Goal: Task Accomplishment & Management: Manage account settings

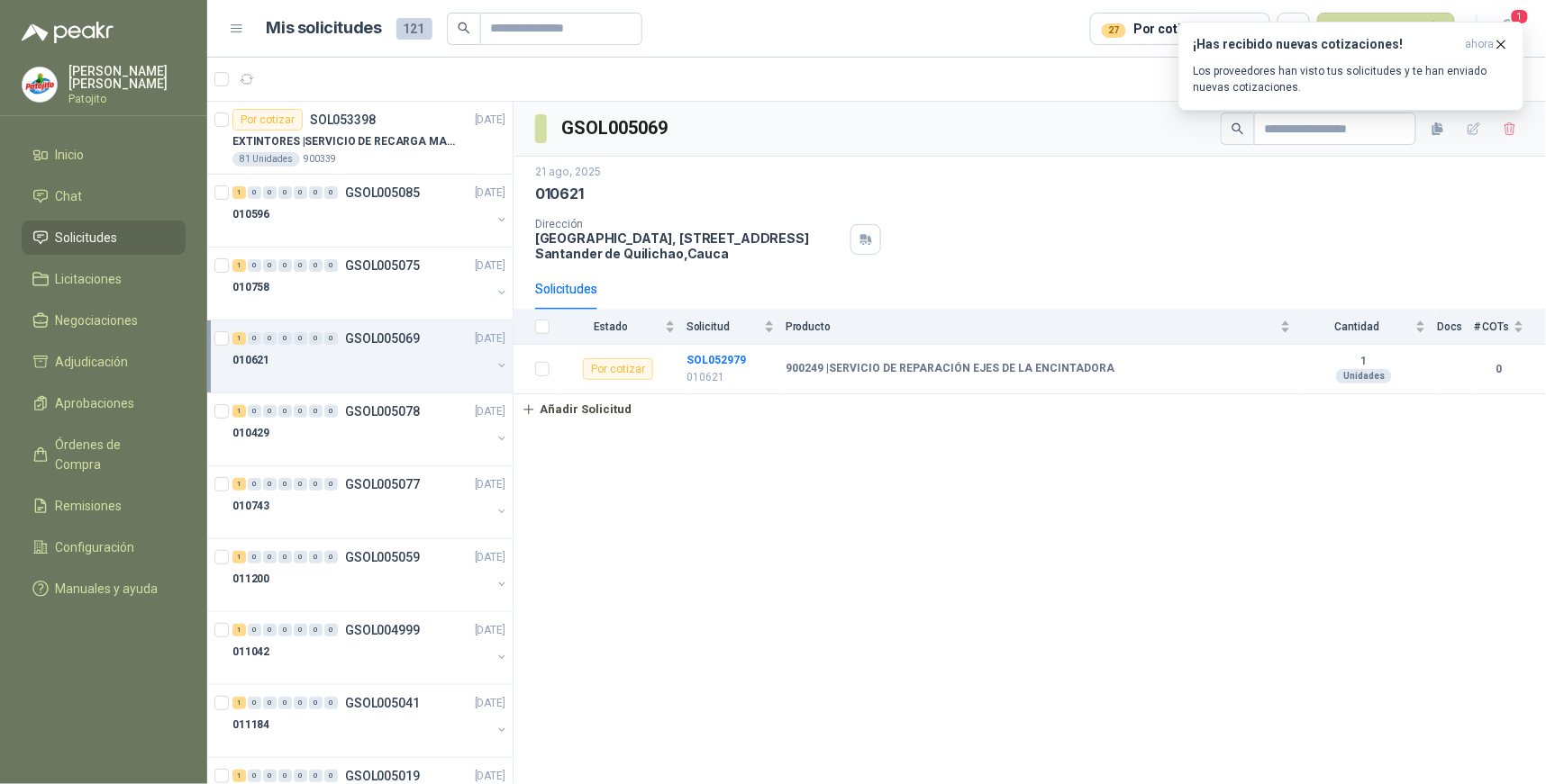
click at [139, 236] on li "Solicitudes" at bounding box center [104, 237] width 142 height 20
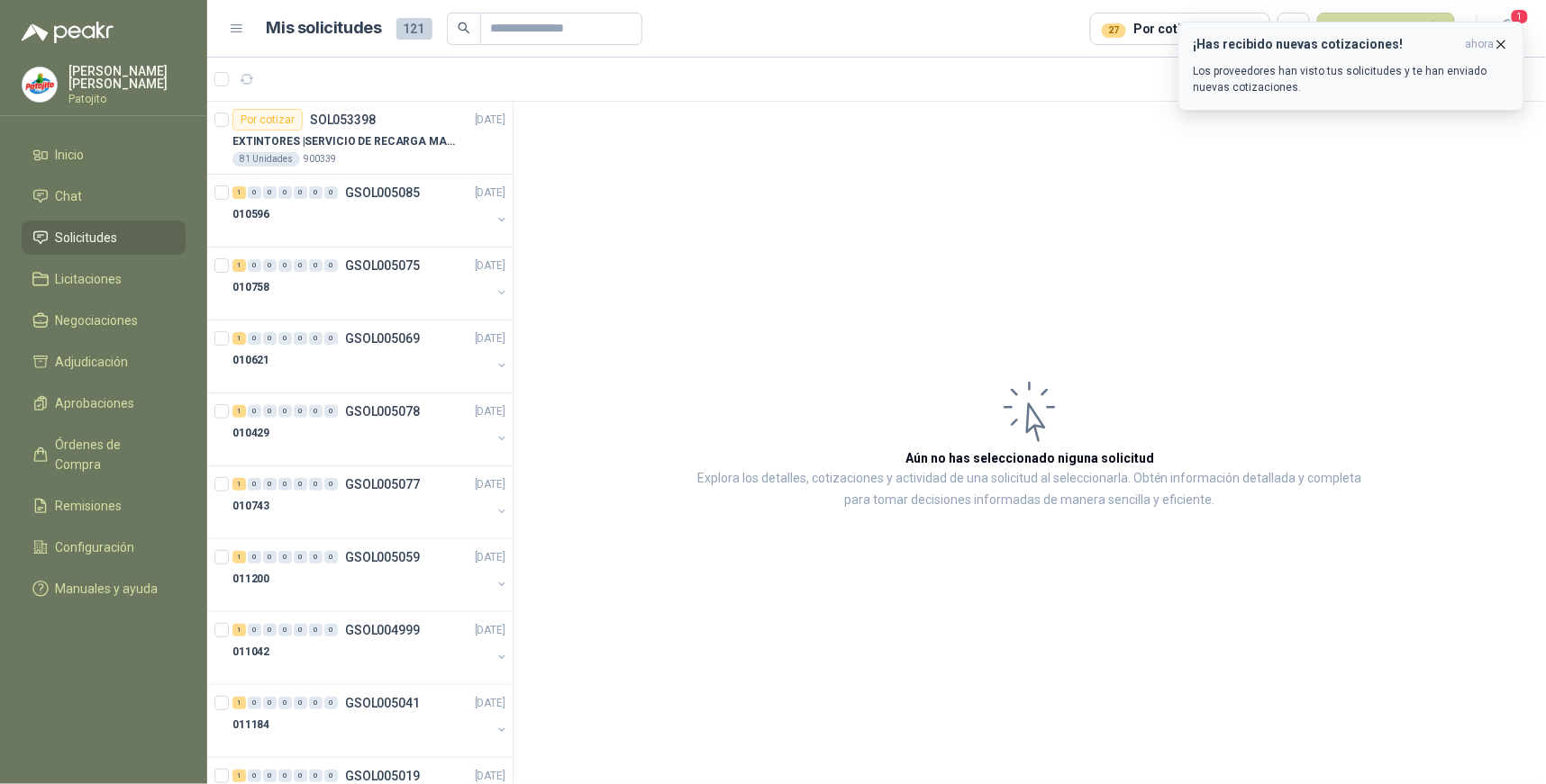
click at [1461, 67] on p "Los proveedores han visto tus solicitudes y te han enviado nuevas cotizaciones." at bounding box center [1351, 79] width 316 height 33
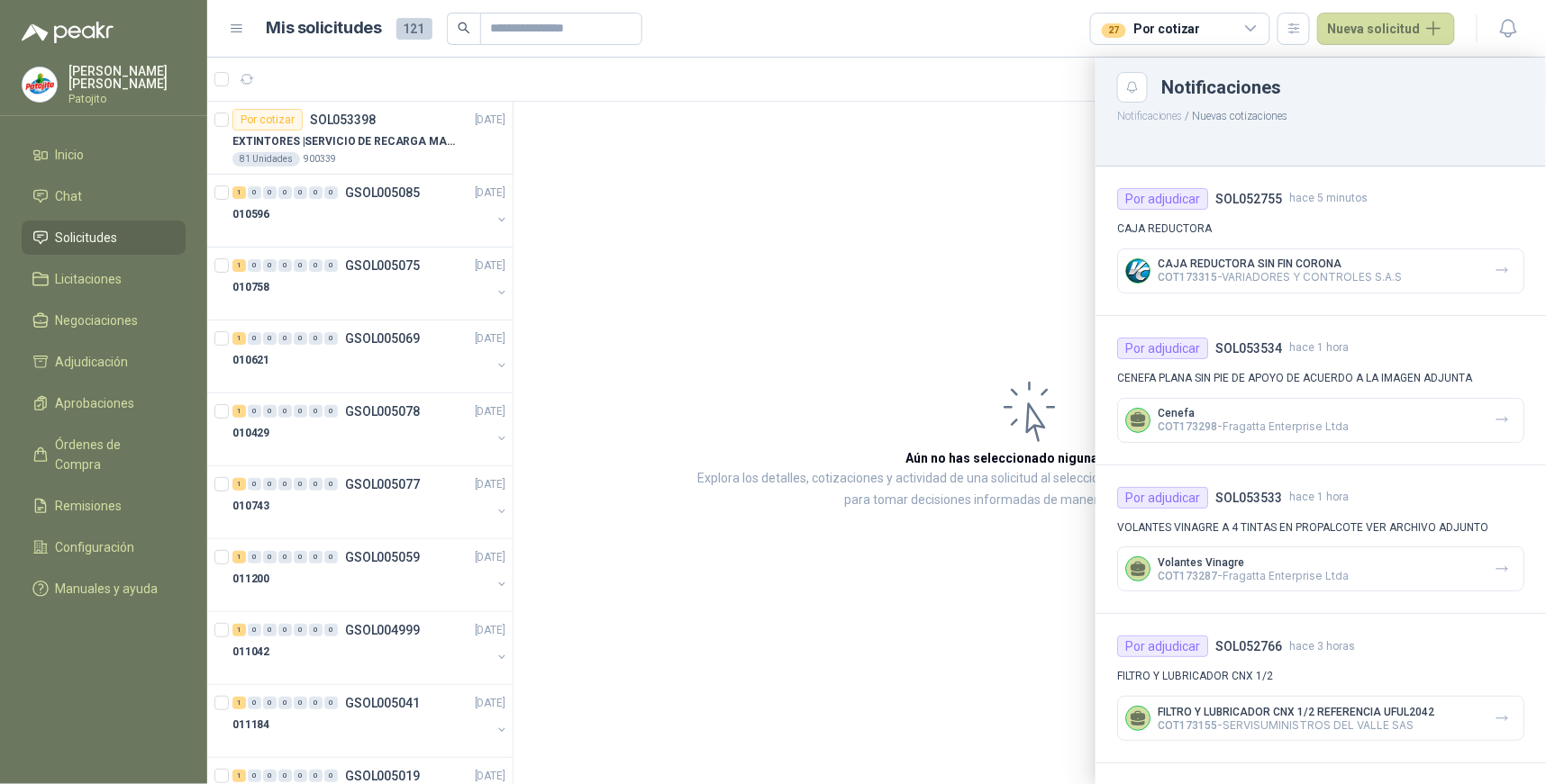
click at [1432, 276] on div "CAJA REDUCTORA SIN FIN CORONA COT173315 - VARIADORES Y CONTROLES S.A.S" at bounding box center [1320, 271] width 408 height 45
click at [1295, 270] on p "COT173315 - VARIADORES Y CONTROLES S.A.S" at bounding box center [1279, 277] width 244 height 14
click at [1265, 268] on p "CAJA REDUCTORA SIN FIN CORONA" at bounding box center [1279, 263] width 244 height 13
click at [1495, 275] on icon "button" at bounding box center [1501, 270] width 15 height 15
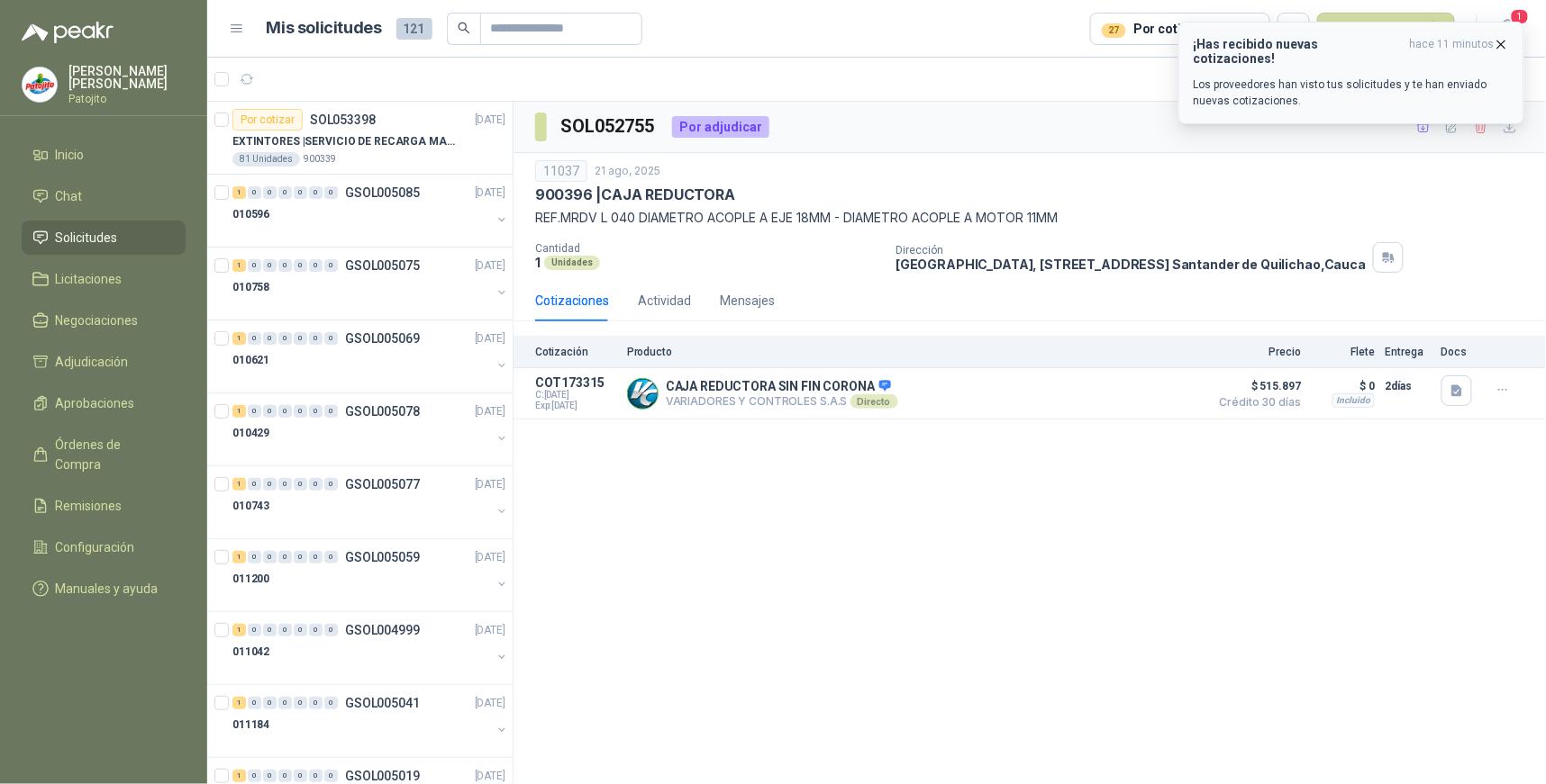
click at [1444, 61] on div "¡Has recibido nuevas cotizaciones! hace 11 minutos Los proveedores han visto tu…" at bounding box center [1351, 72] width 316 height 72
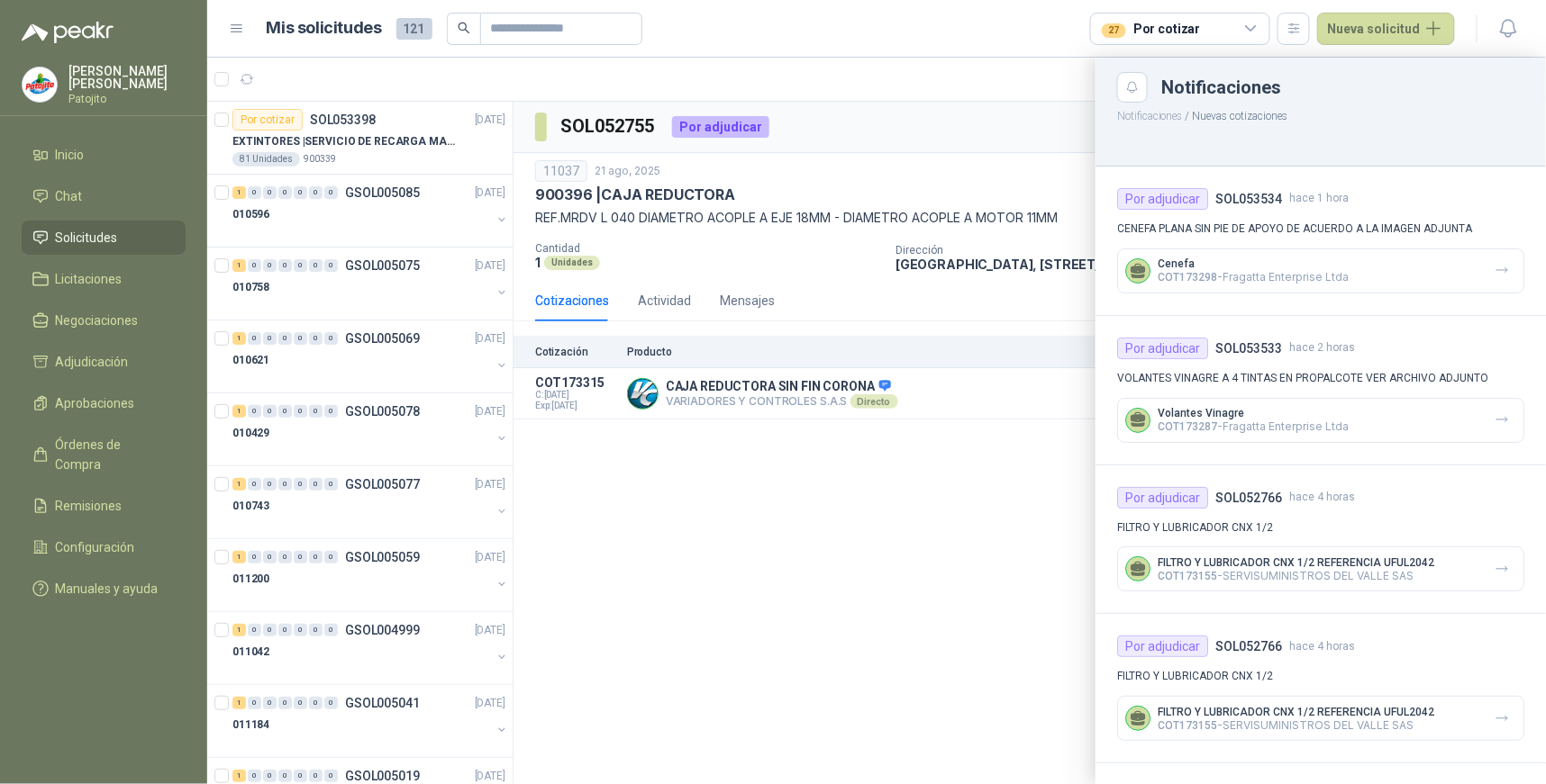
click at [1307, 248] on div "Cenefa COT173298 - [PERSON_NAME] Enterprise Ltda" at bounding box center [1320, 271] width 408 height 45
click at [1397, 266] on div "Cenefa COT173298 - [PERSON_NAME] Enterprise Ltda" at bounding box center [1320, 271] width 408 height 45
click at [1369, 254] on div "Cenefa COT173298 - [PERSON_NAME] Enterprise Ltda" at bounding box center [1320, 271] width 408 height 45
click at [1022, 87] on div at bounding box center [875, 420] width 1338 height 727
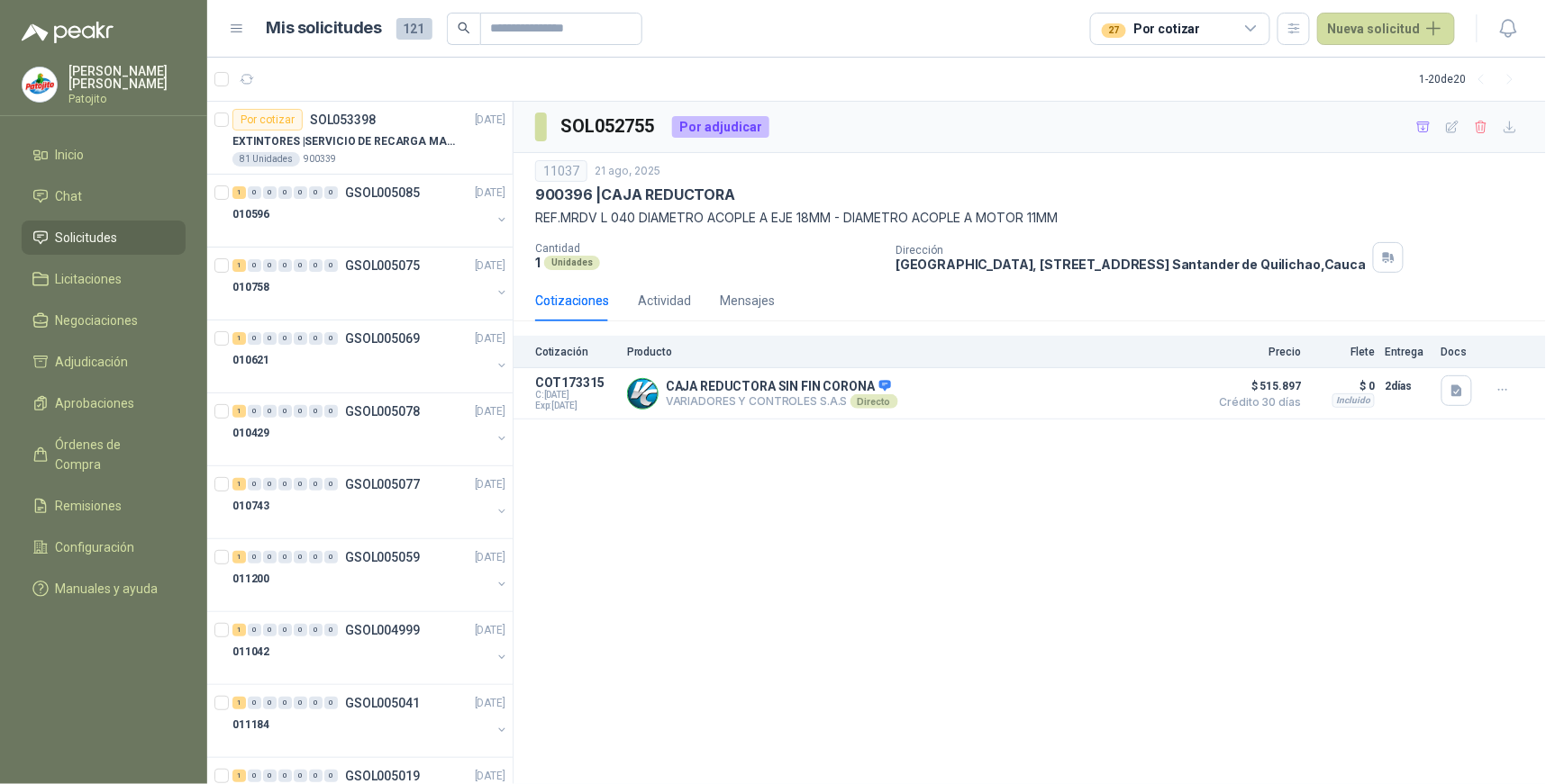
click at [1250, 23] on icon at bounding box center [1251, 29] width 16 height 16
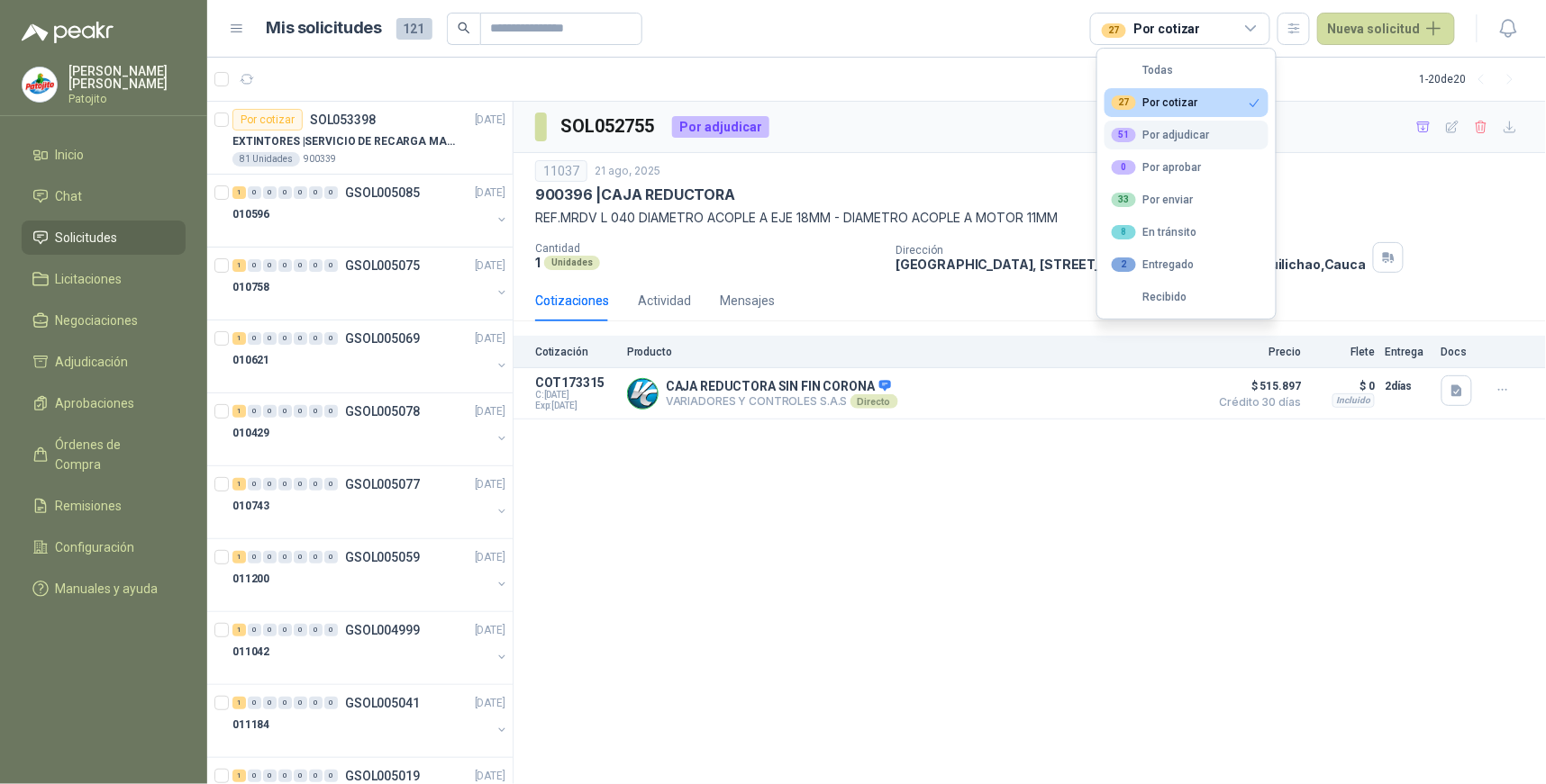
click at [1180, 135] on div "51 Por adjudicar" at bounding box center [1160, 134] width 98 height 15
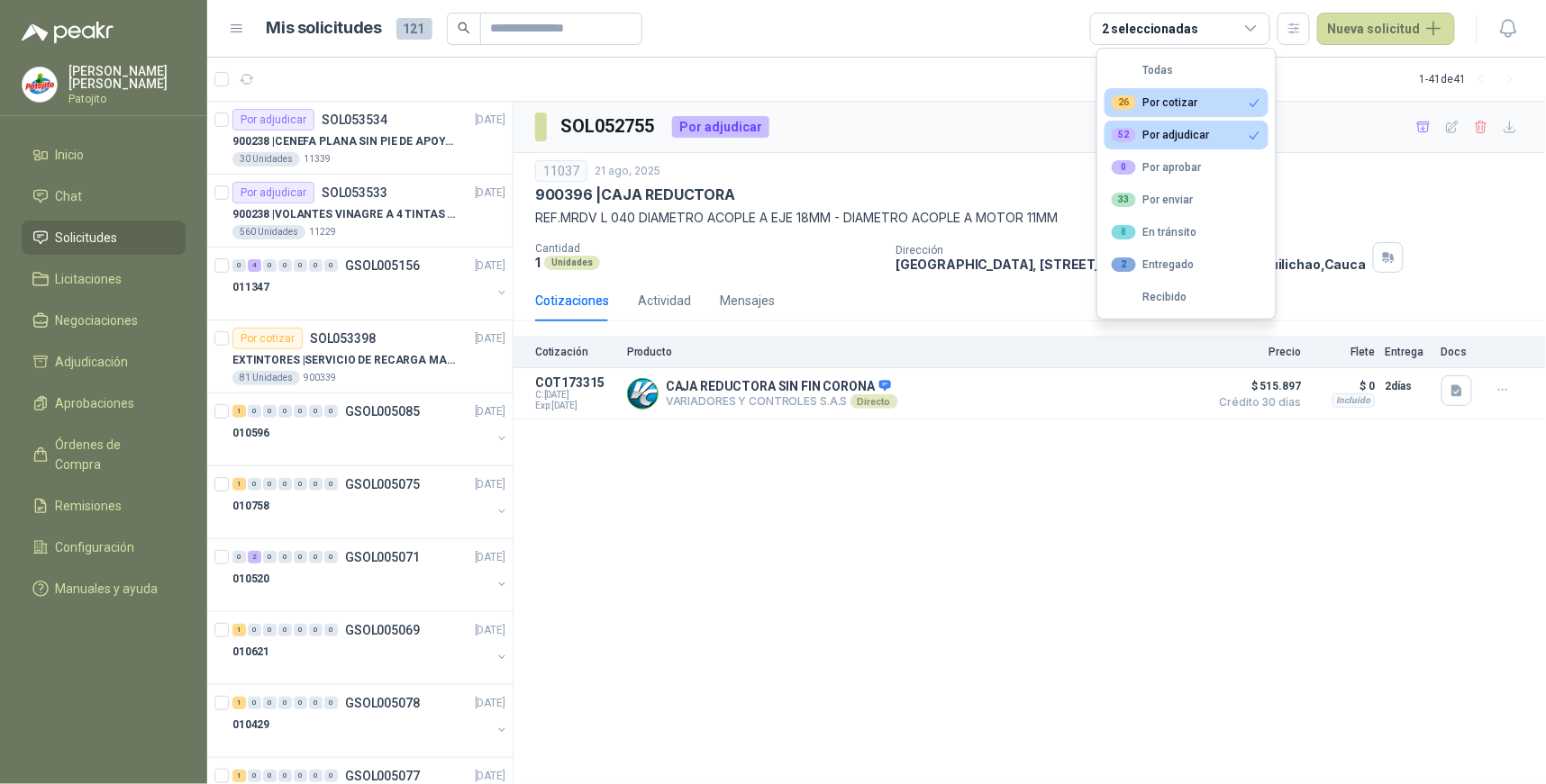
click at [1252, 103] on icon "button" at bounding box center [1254, 103] width 14 height 14
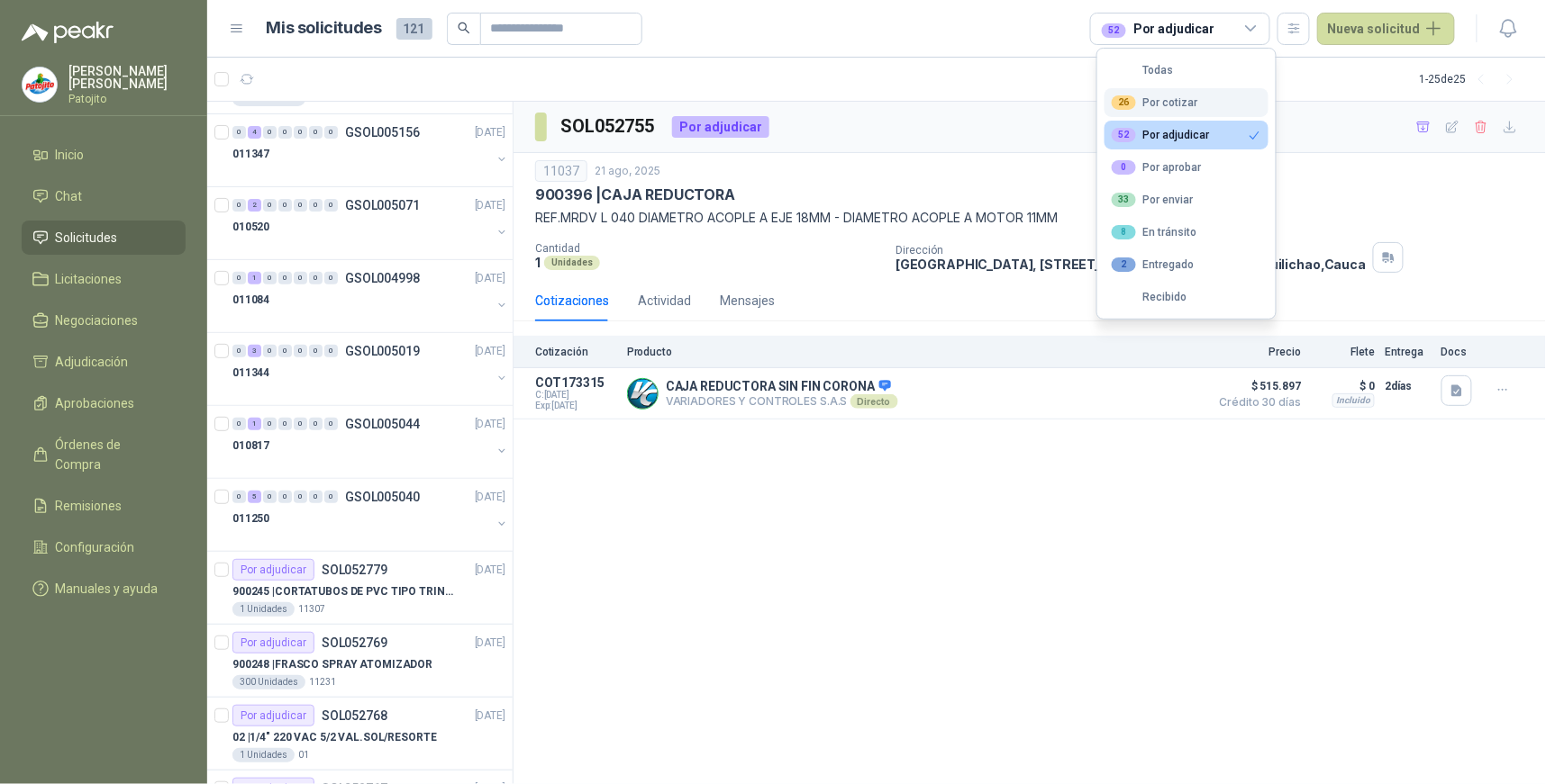
scroll to position [85, 0]
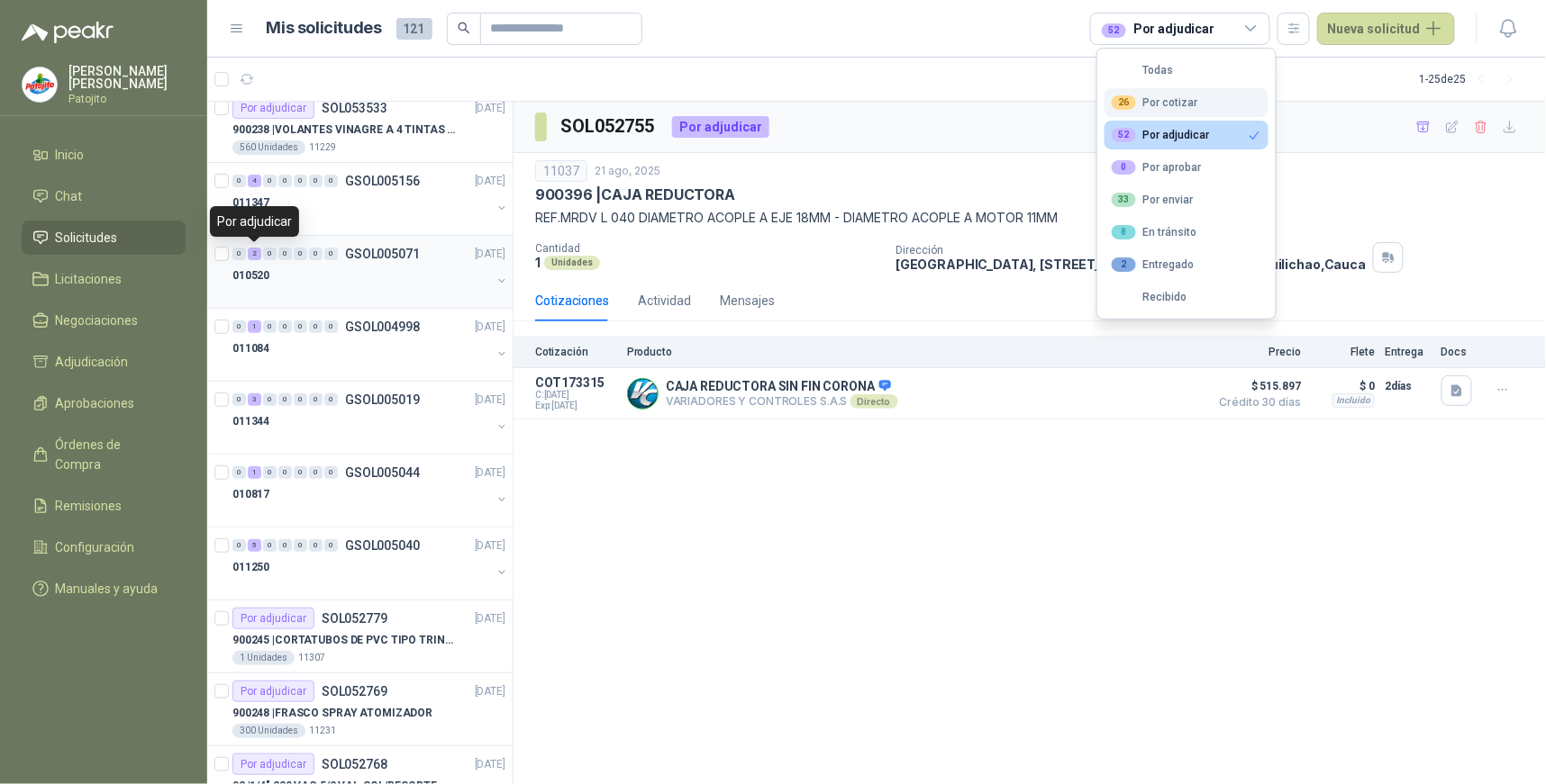
click at [258, 250] on div "2" at bounding box center [254, 253] width 14 height 13
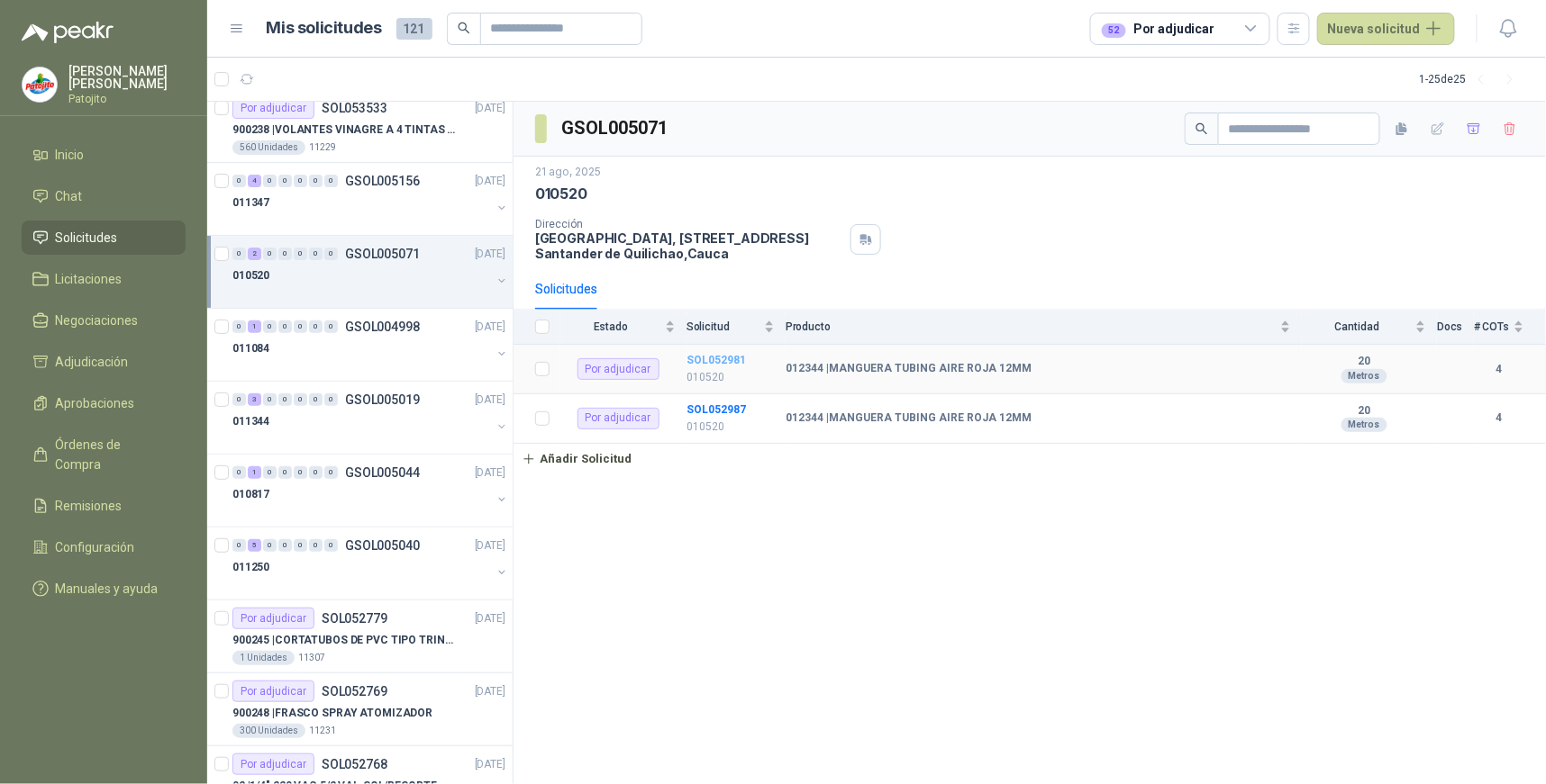
click at [734, 358] on b "SOL052981" at bounding box center [716, 360] width 59 height 13
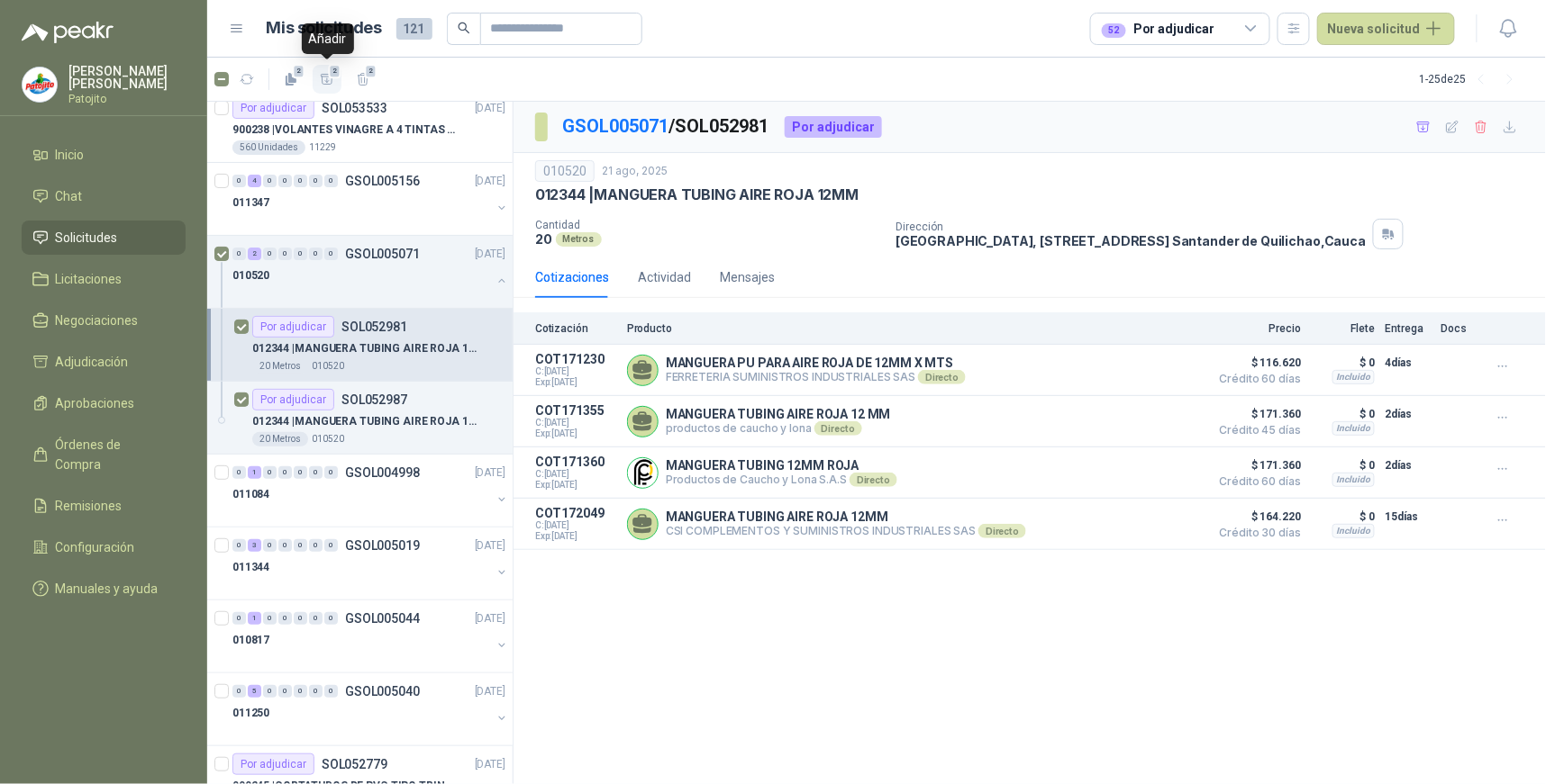
click at [327, 77] on icon "button" at bounding box center [326, 79] width 15 height 15
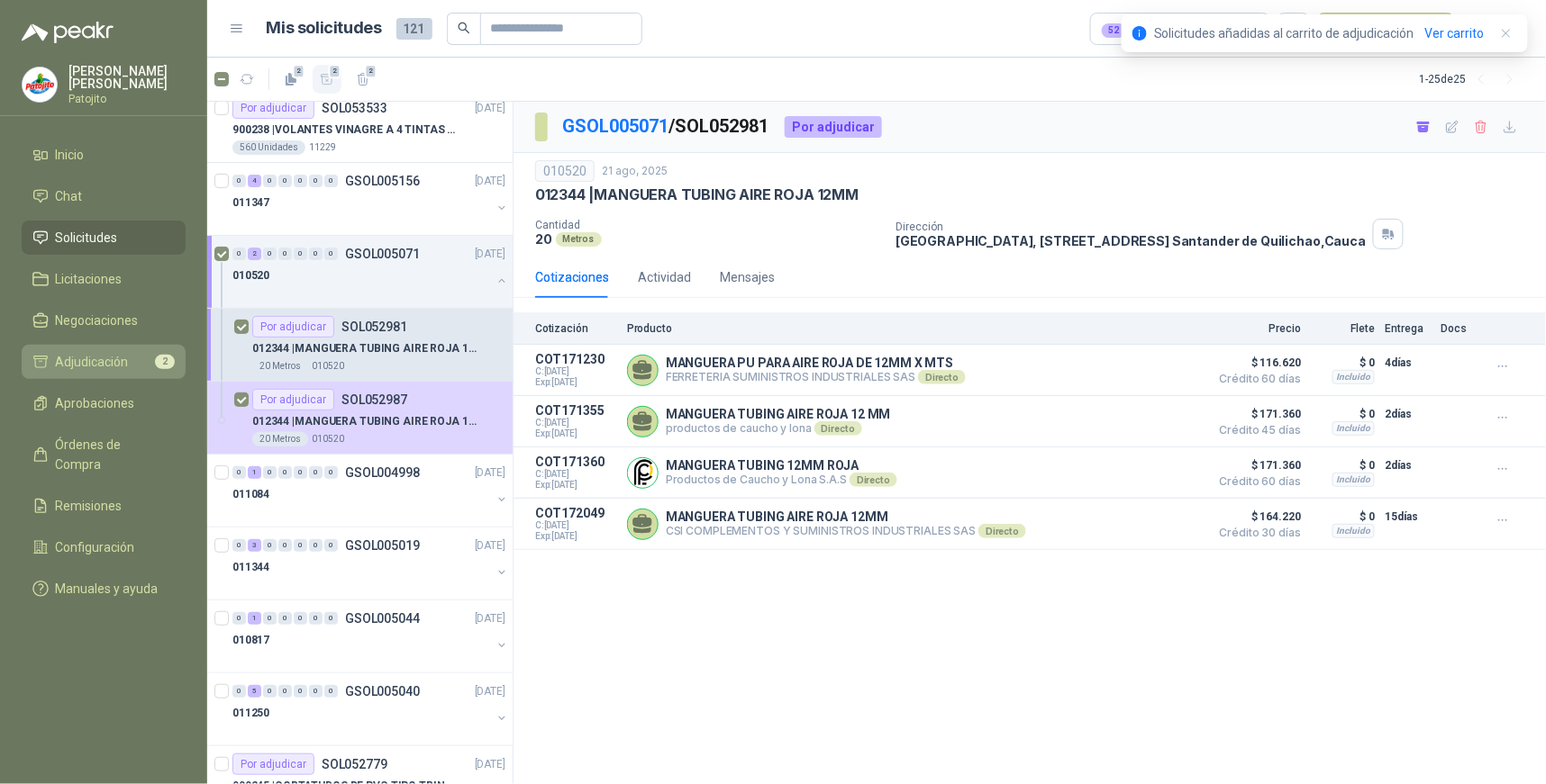
click at [118, 355] on span "Adjudicación" at bounding box center [92, 362] width 73 height 20
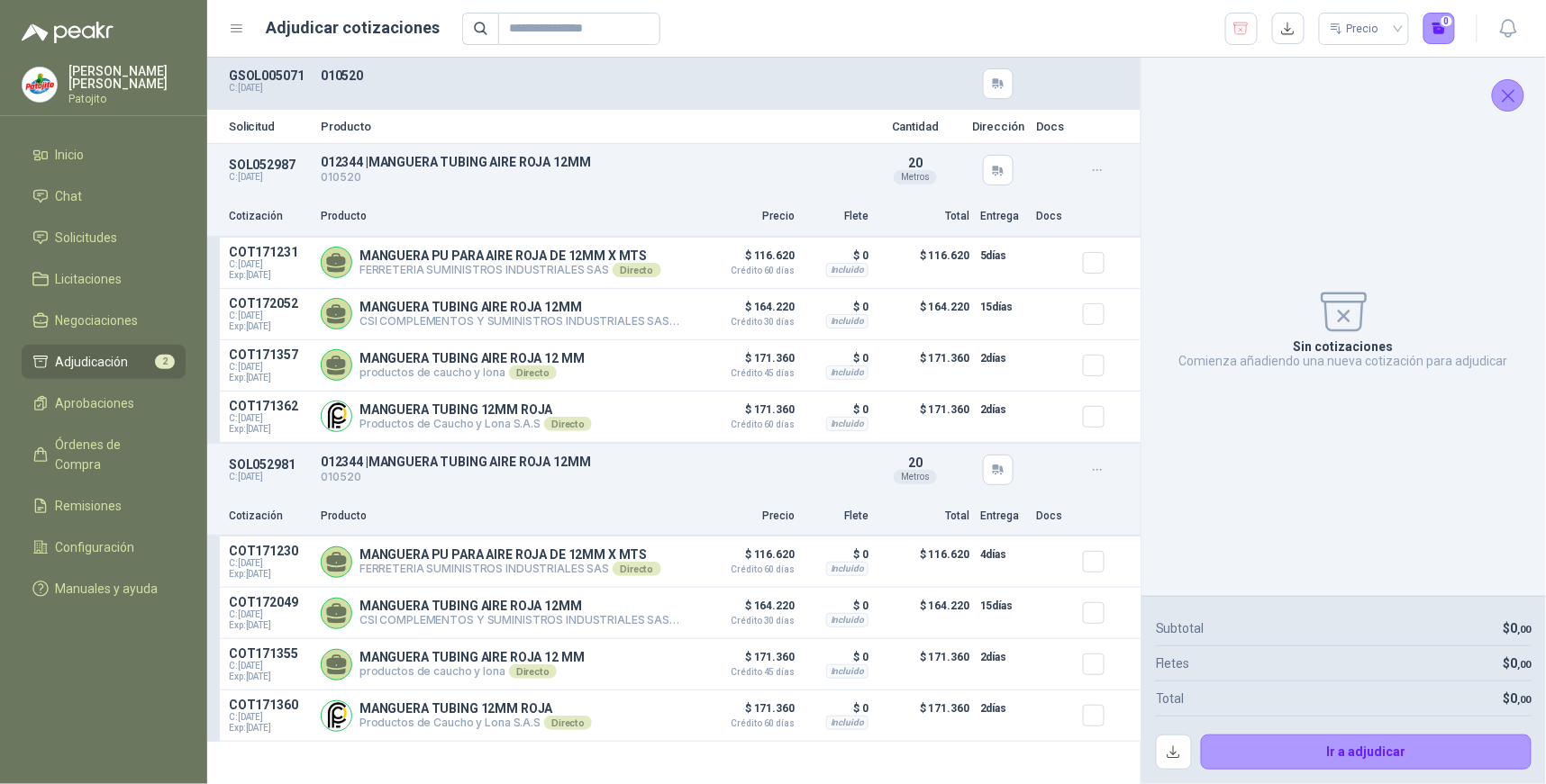
drag, startPoint x: 1264, startPoint y: 465, endPoint x: 1252, endPoint y: 466, distance: 12.0
click at [1264, 465] on div "Sin cotizaciones Comienza añadiendo una nueva cotización para adjudicar" at bounding box center [1343, 326] width 376 height 509
click at [1284, 33] on button "button" at bounding box center [1288, 29] width 33 height 33
drag, startPoint x: 114, startPoint y: 239, endPoint x: 147, endPoint y: 272, distance: 46.7
click at [114, 239] on span "Solicitudes" at bounding box center [86, 237] width 62 height 20
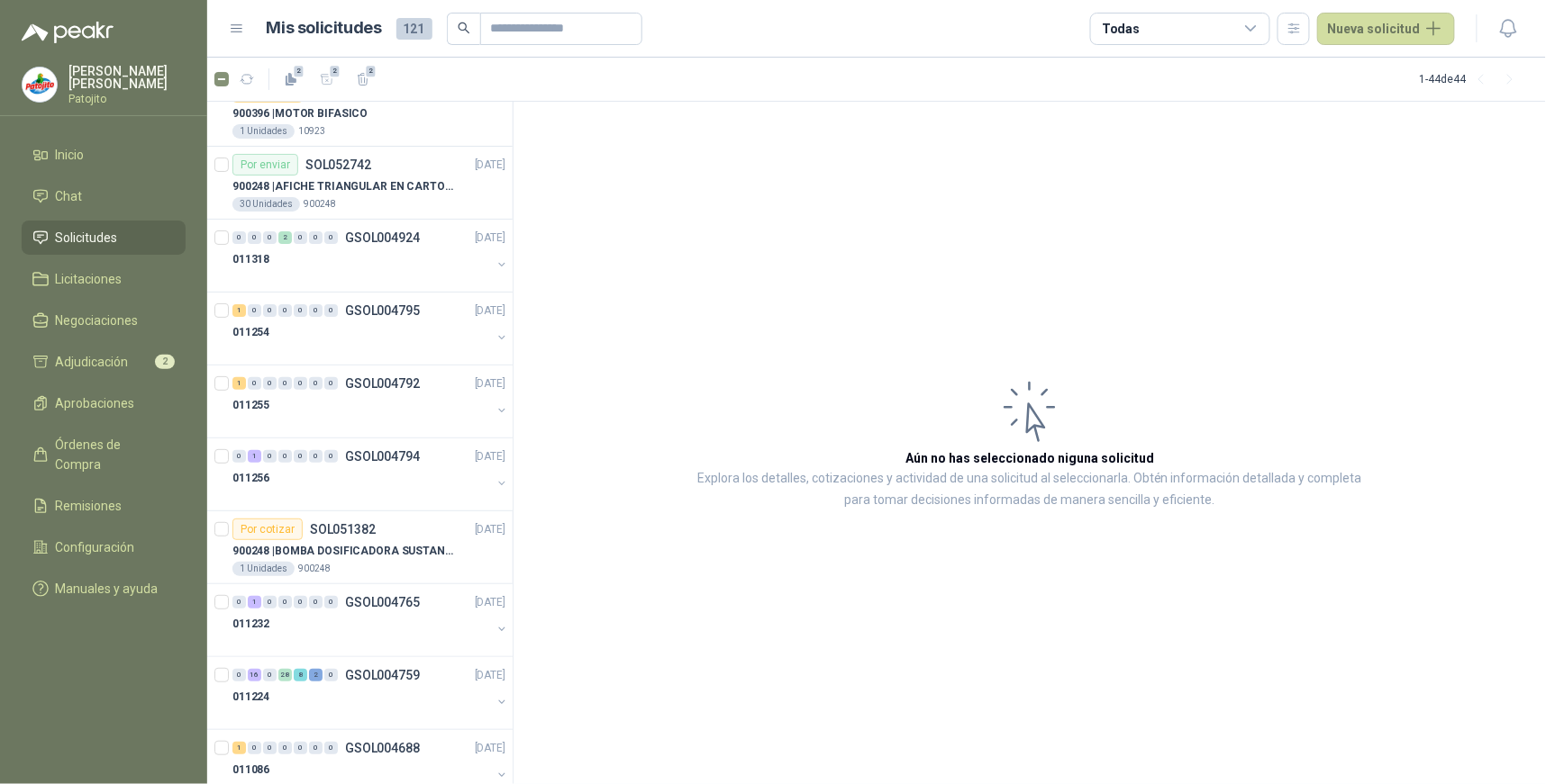
scroll to position [2352, 0]
